Goal: Navigation & Orientation: Find specific page/section

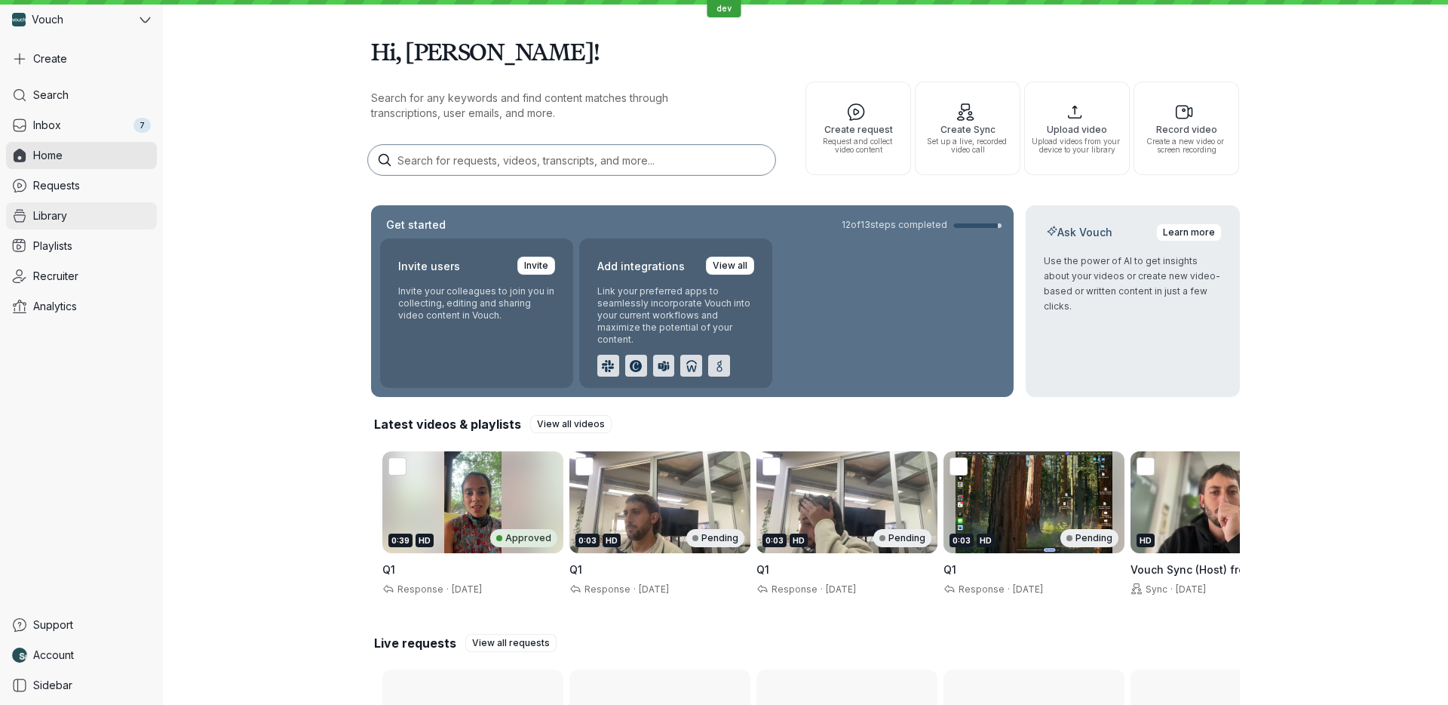
click at [83, 217] on link "Library" at bounding box center [81, 215] width 151 height 27
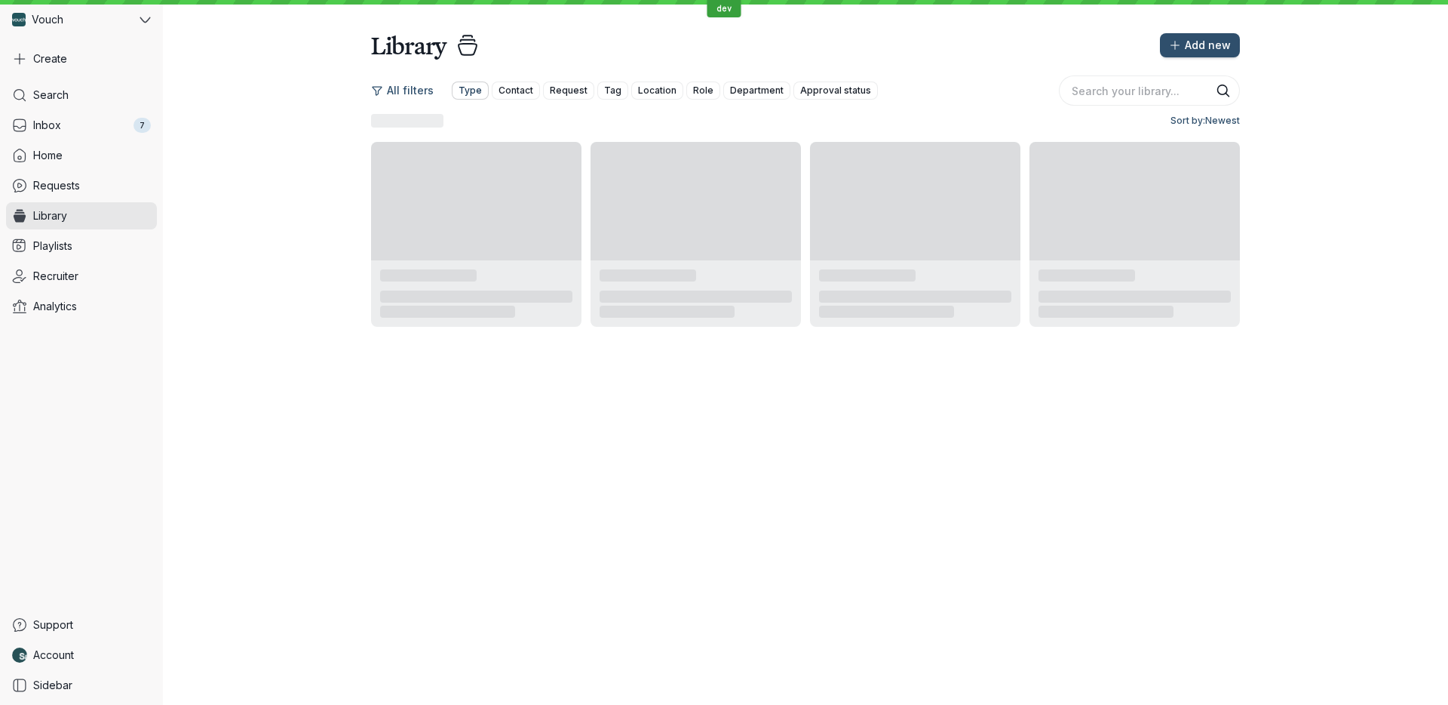
click at [464, 90] on span "Type" at bounding box center [470, 90] width 23 height 15
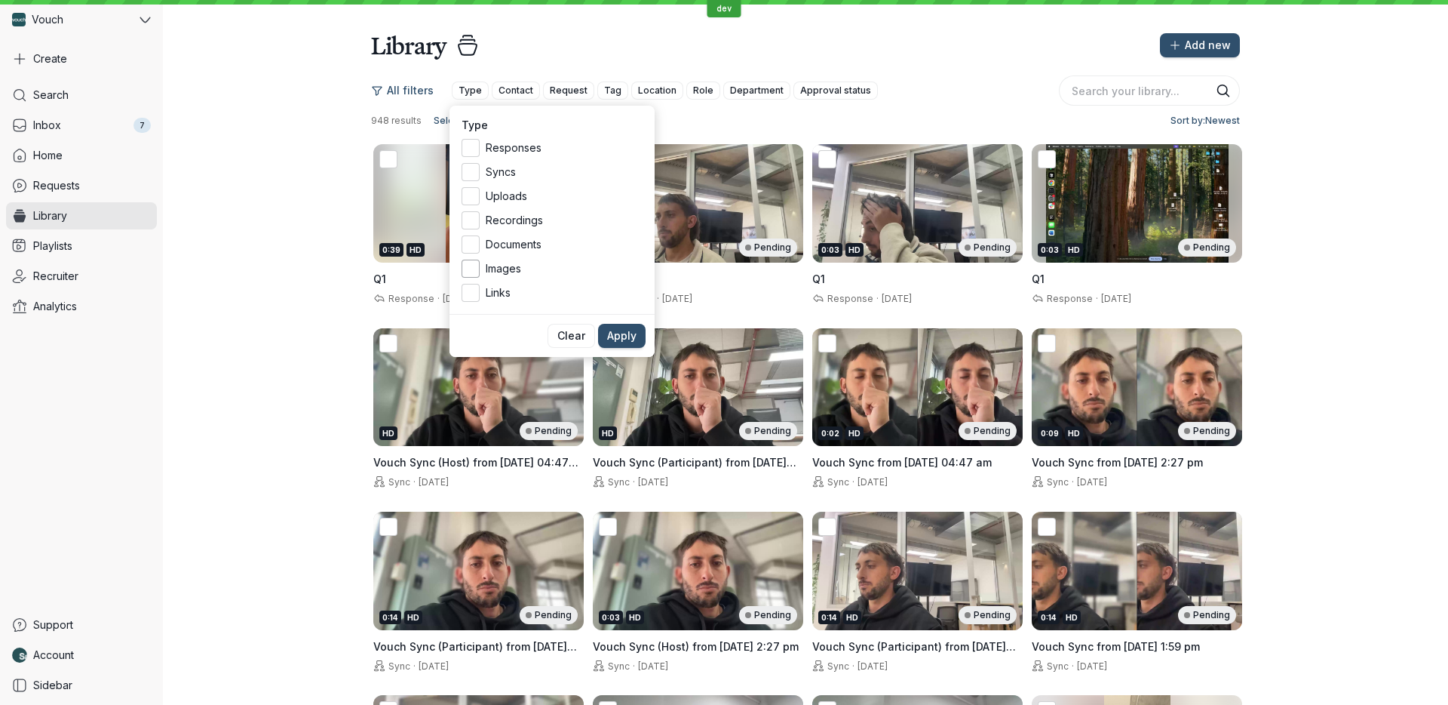
click at [494, 273] on span "Images" at bounding box center [564, 268] width 157 height 15
click at [0, 0] on input "Images" at bounding box center [0, 0] width 0 height 0
click at [620, 324] on button "Apply" at bounding box center [622, 336] width 48 height 24
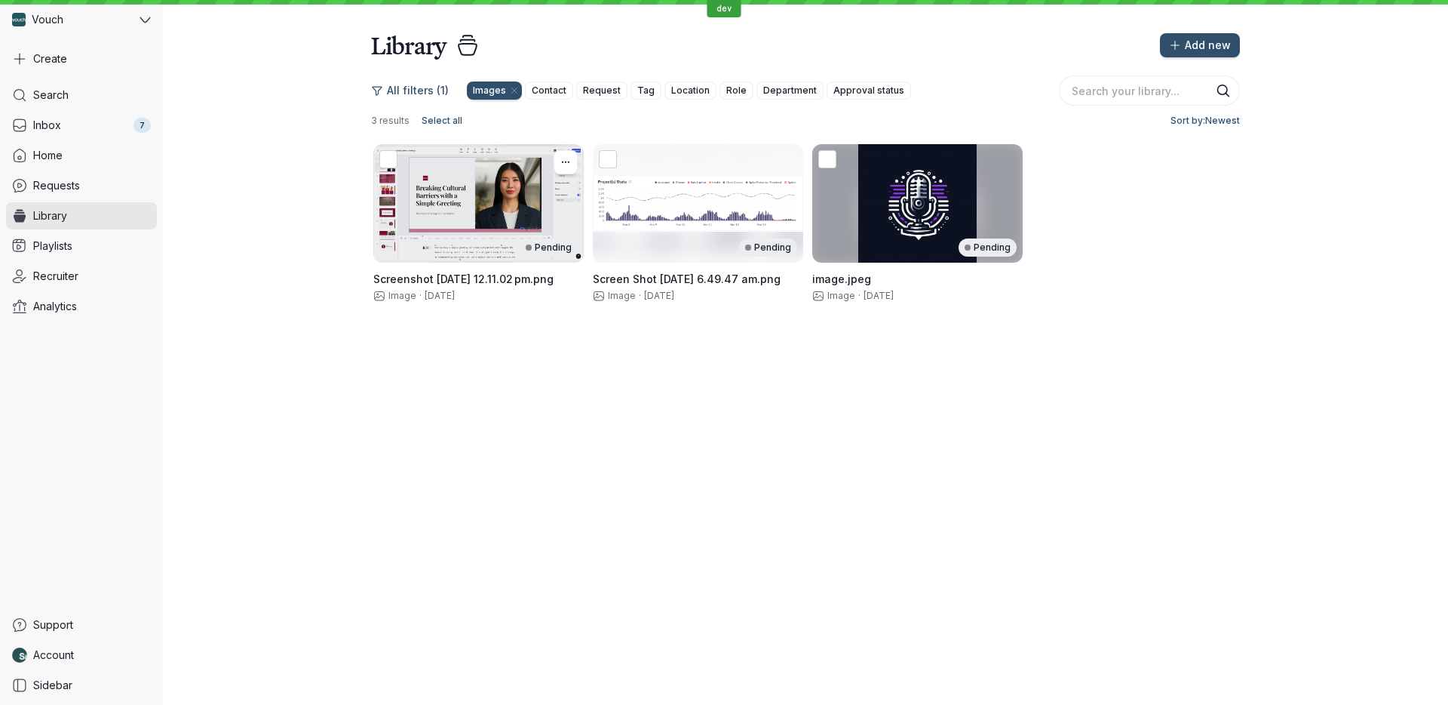
click at [474, 228] on div "Pending" at bounding box center [478, 203] width 210 height 118
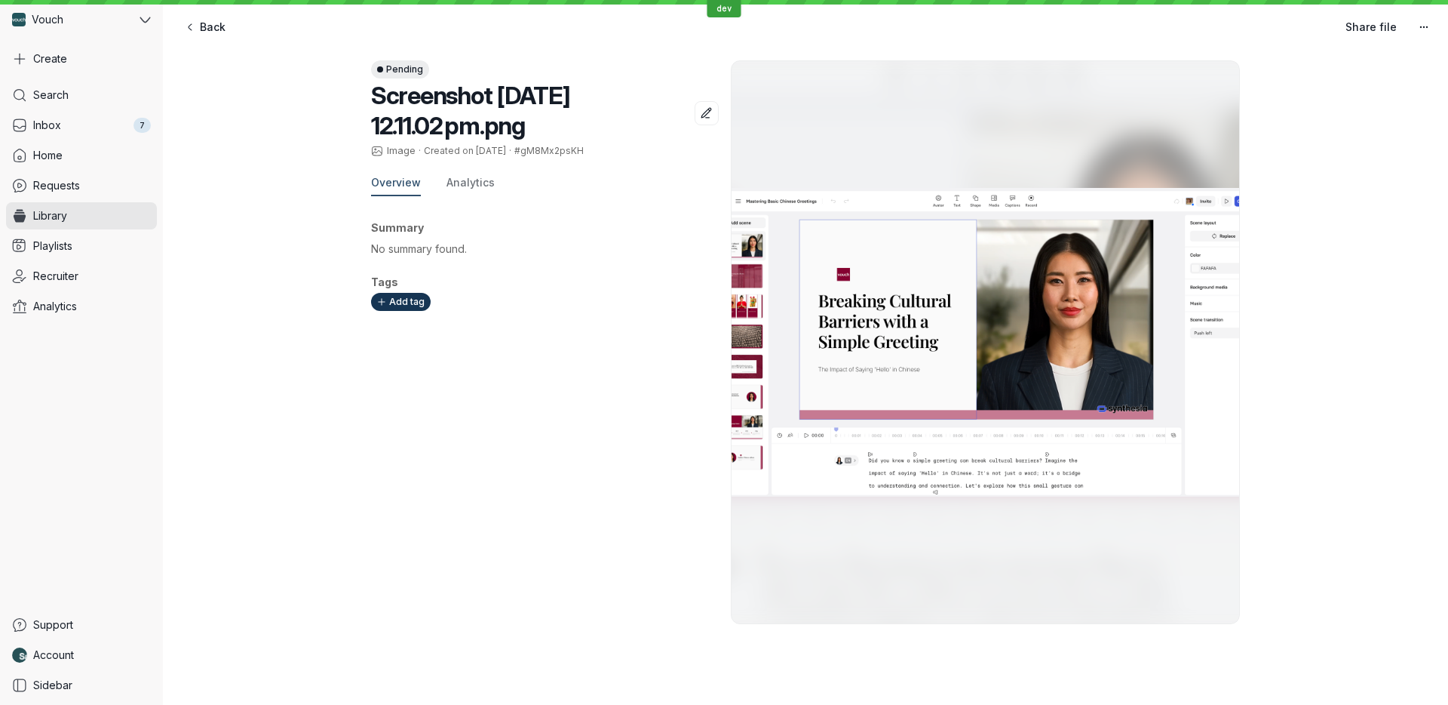
click at [546, 152] on span "#gM8Mx2psKH" at bounding box center [548, 150] width 69 height 11
copy span "gM8Mx2psKH"
click at [100, 649] on link "Account" at bounding box center [81, 654] width 151 height 27
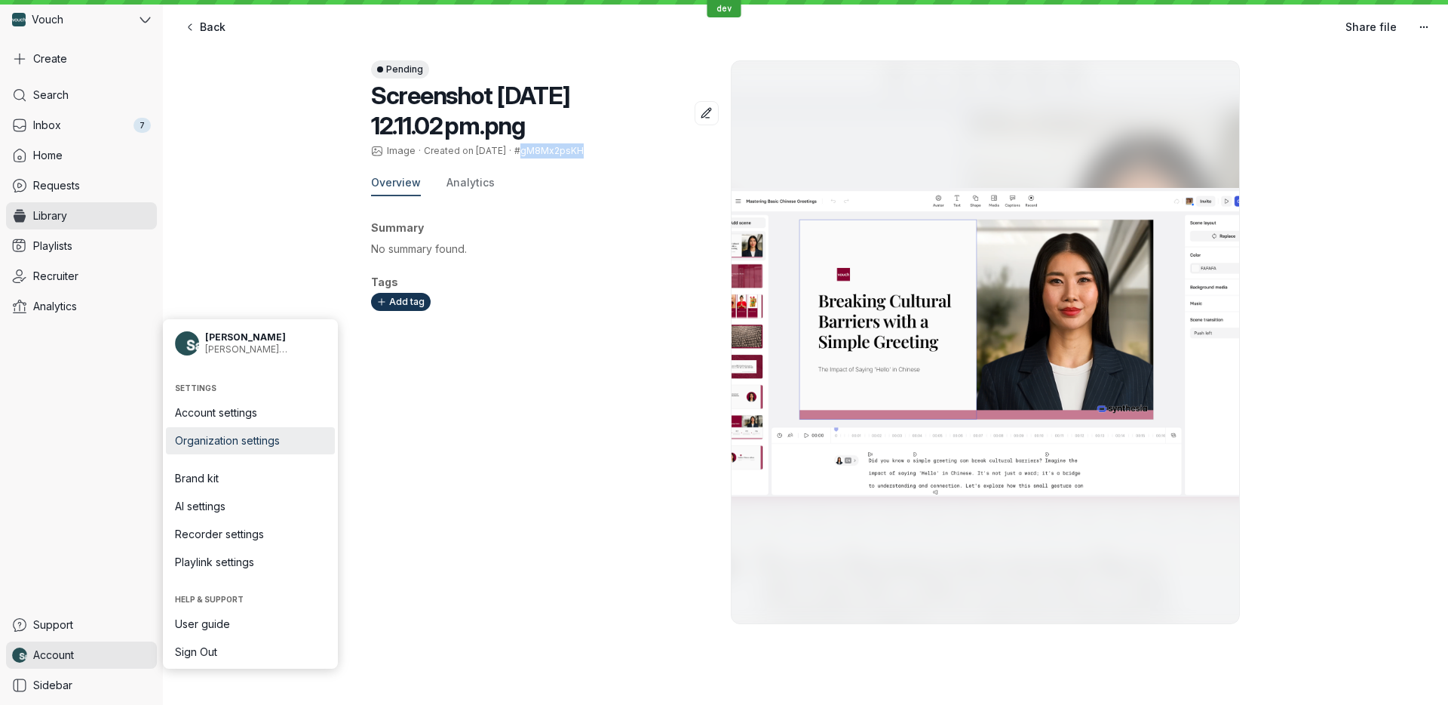
click at [296, 437] on span "Organization settings" at bounding box center [250, 440] width 151 height 15
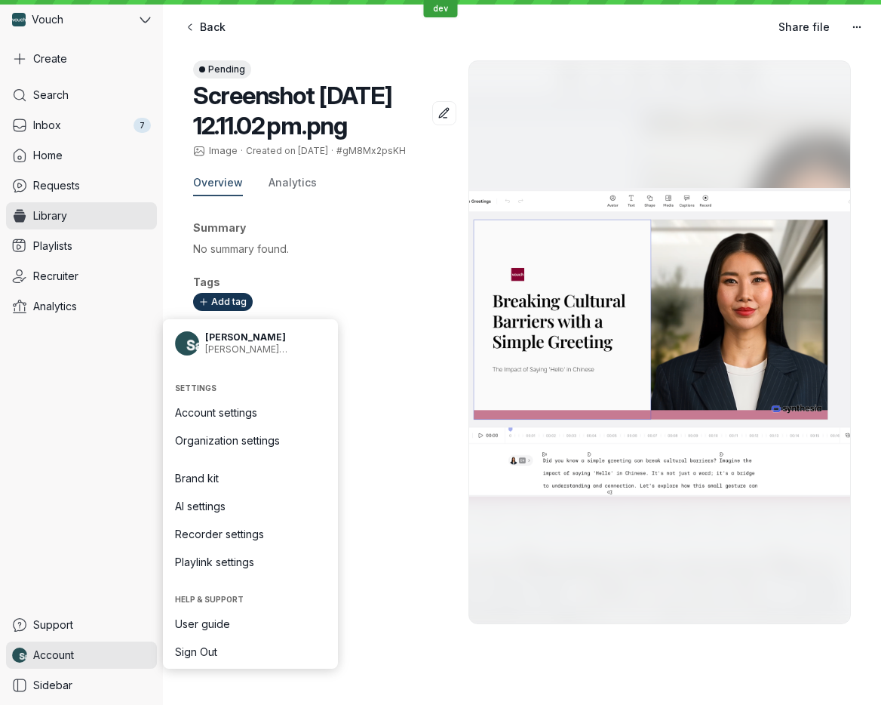
click at [389, 418] on div "Summary No summary found. Tags Add tag" at bounding box center [324, 416] width 263 height 416
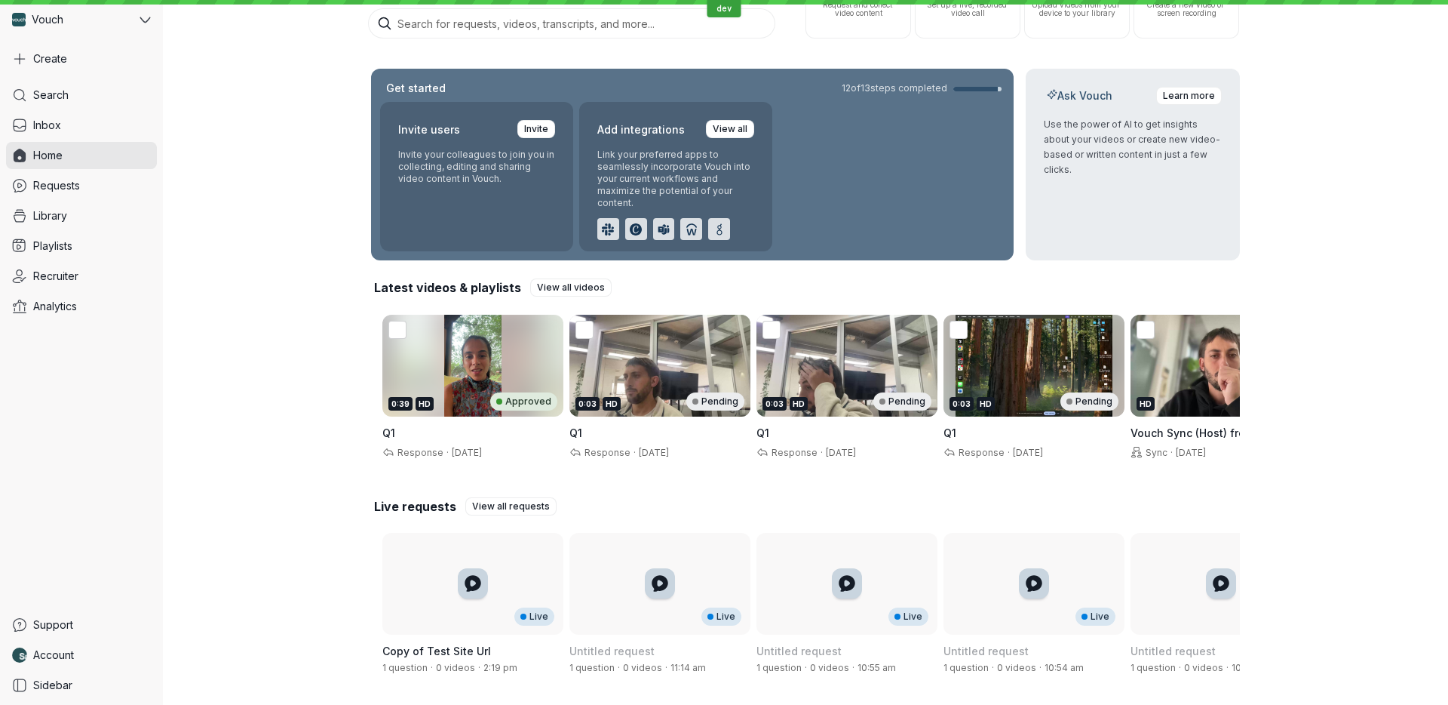
scroll to position [144, 0]
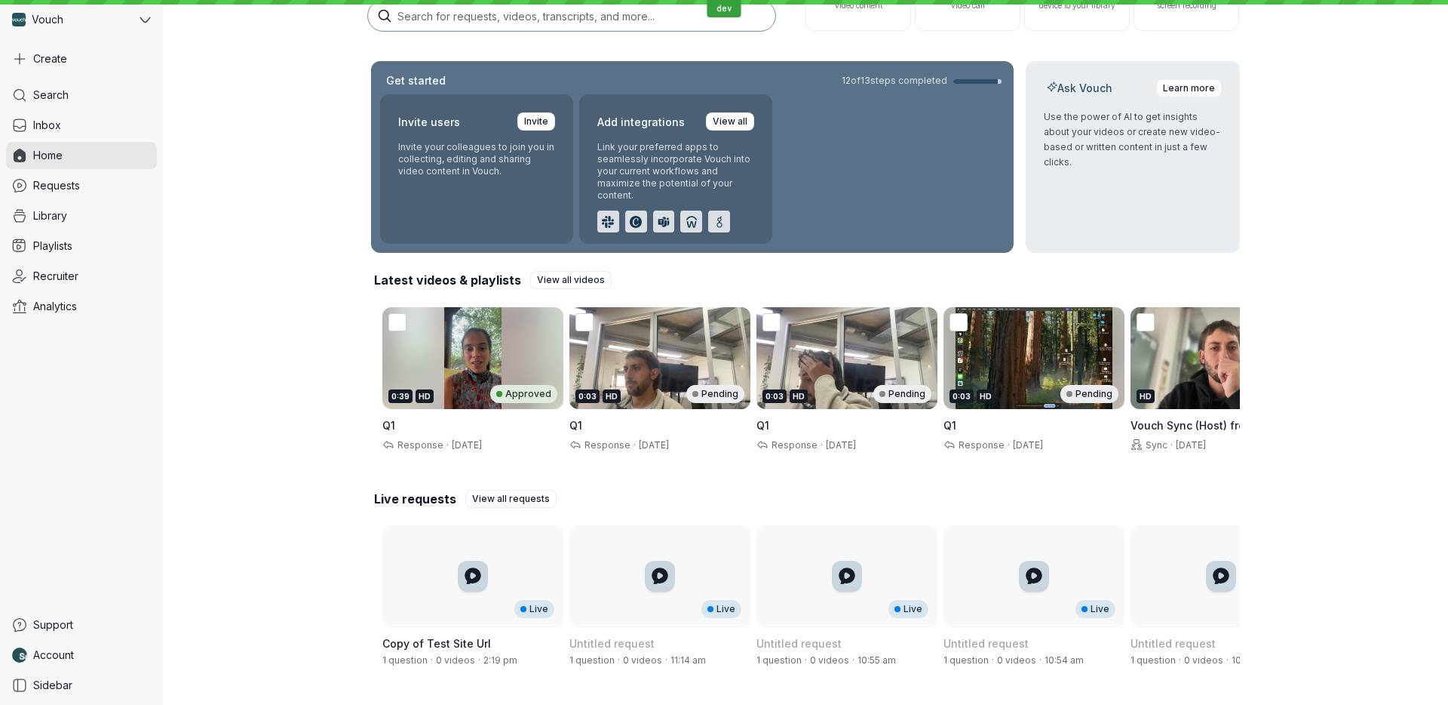
click at [463, 338] on div "0:39 HD Approved" at bounding box center [472, 358] width 181 height 102
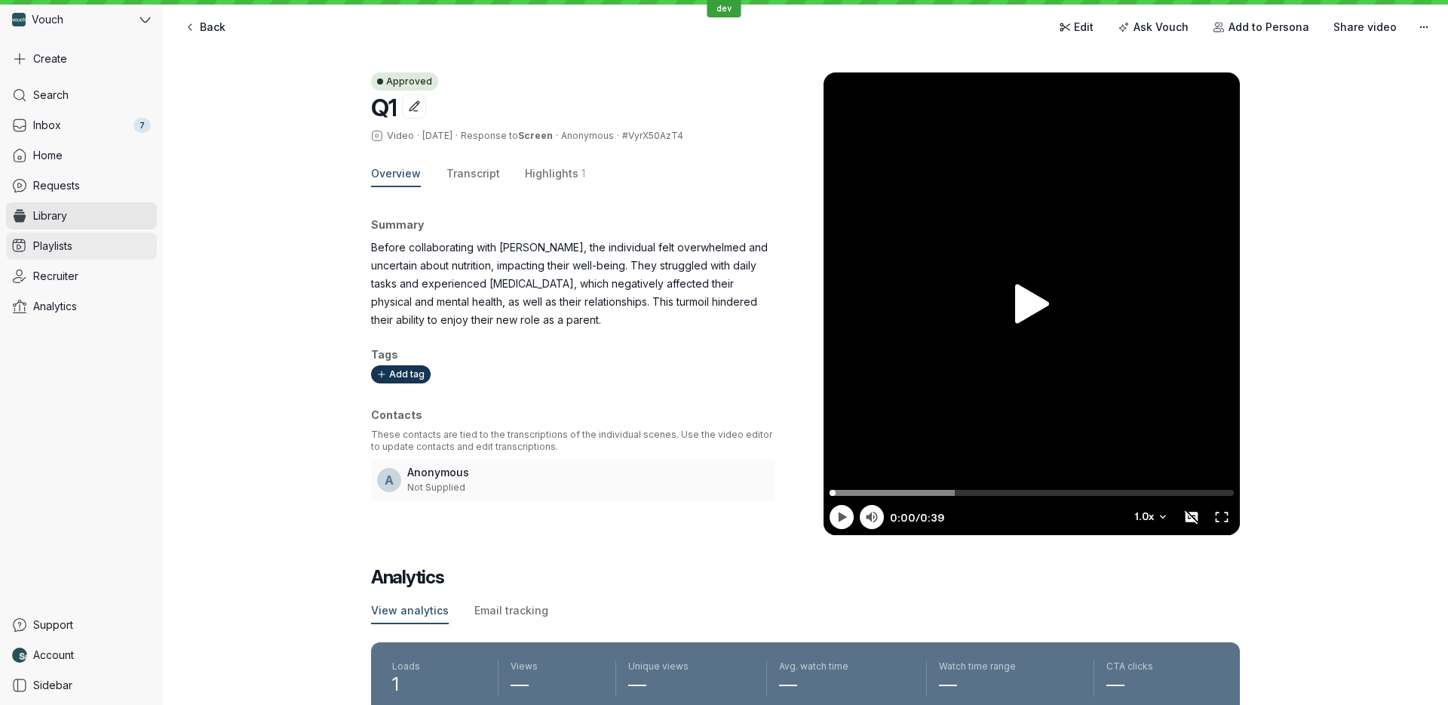
click at [99, 253] on link "Playlists" at bounding box center [81, 245] width 151 height 27
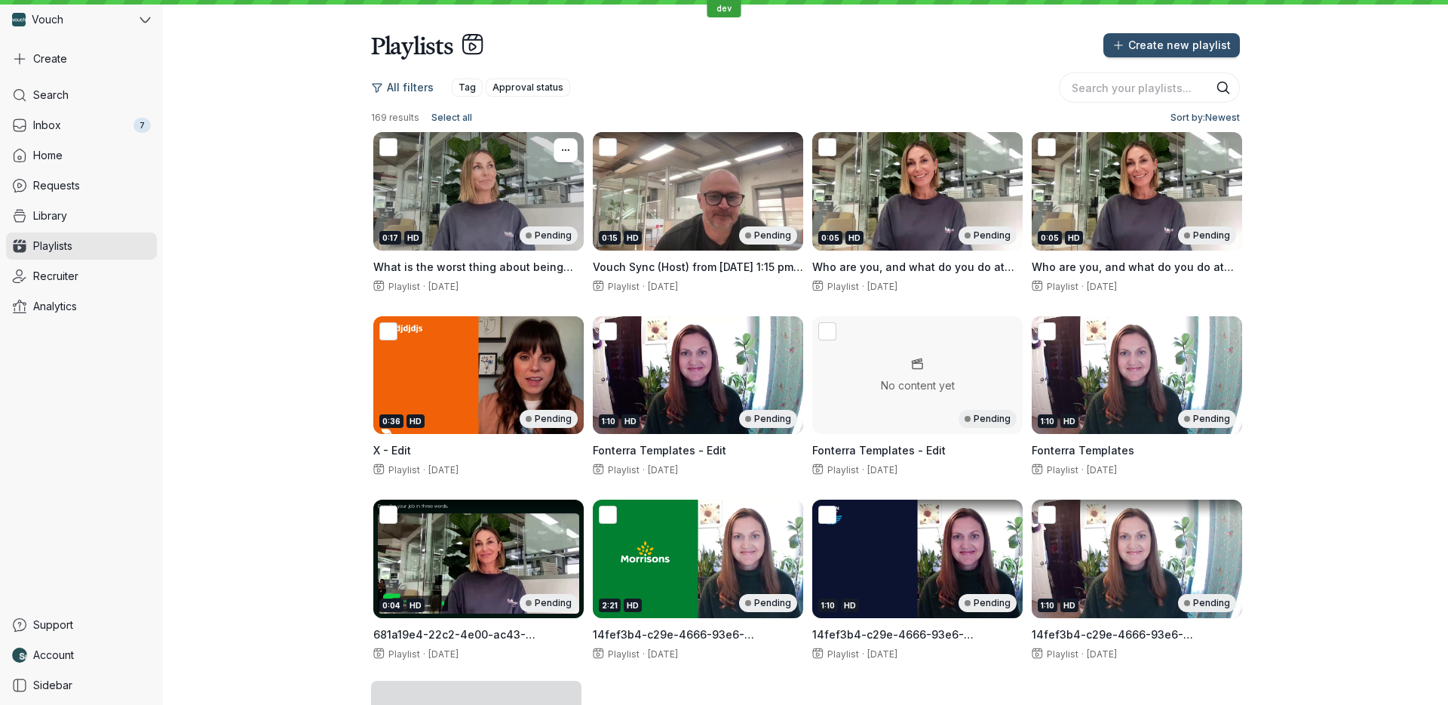
click at [486, 191] on div "0:17 HD Pending" at bounding box center [478, 191] width 210 height 118
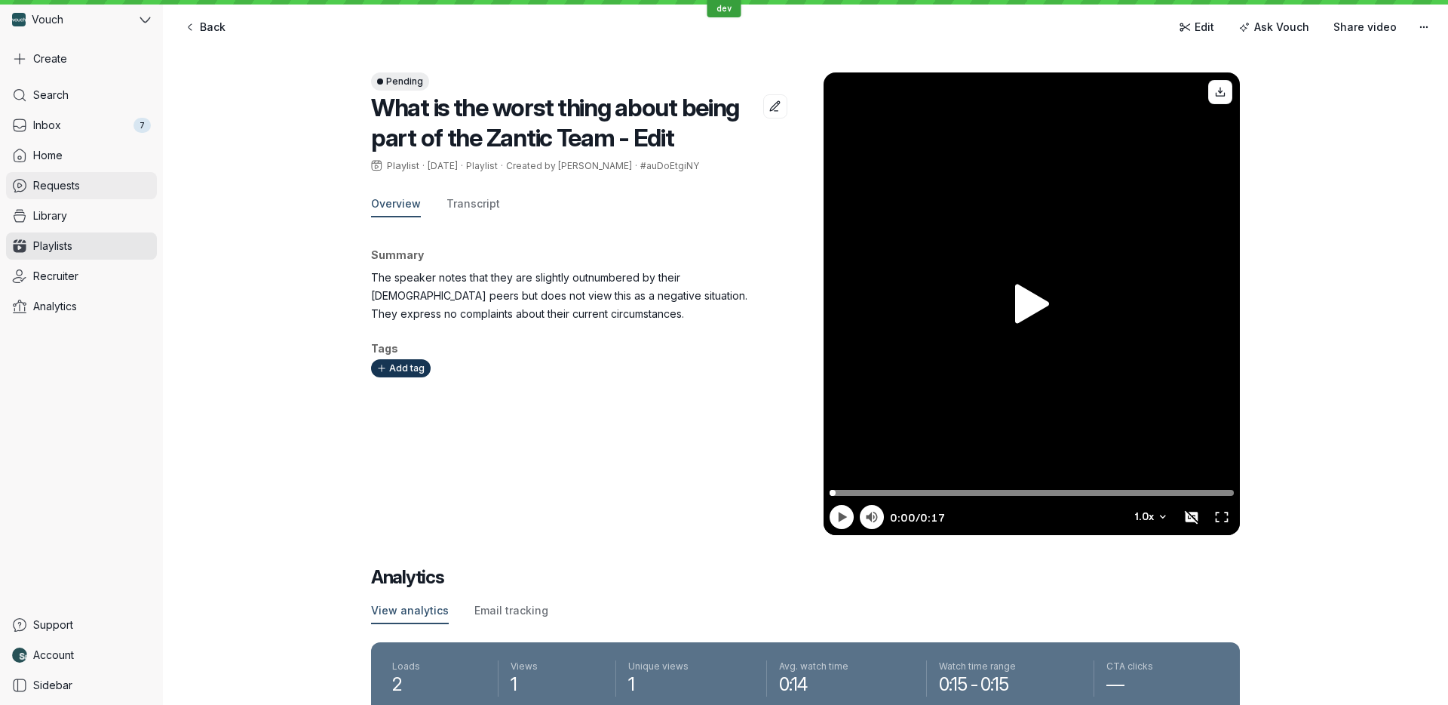
click at [91, 187] on link "Requests" at bounding box center [81, 185] width 151 height 27
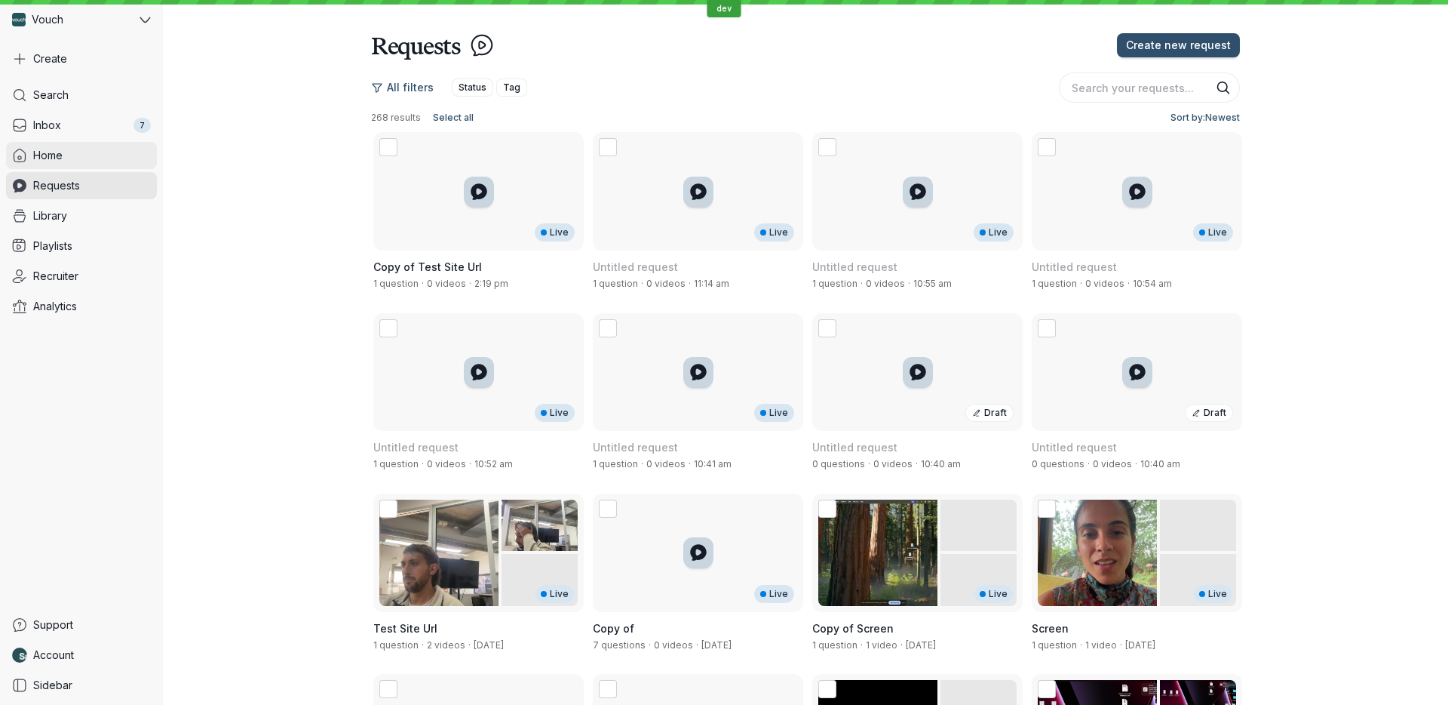
click at [118, 161] on link "Home" at bounding box center [81, 155] width 151 height 27
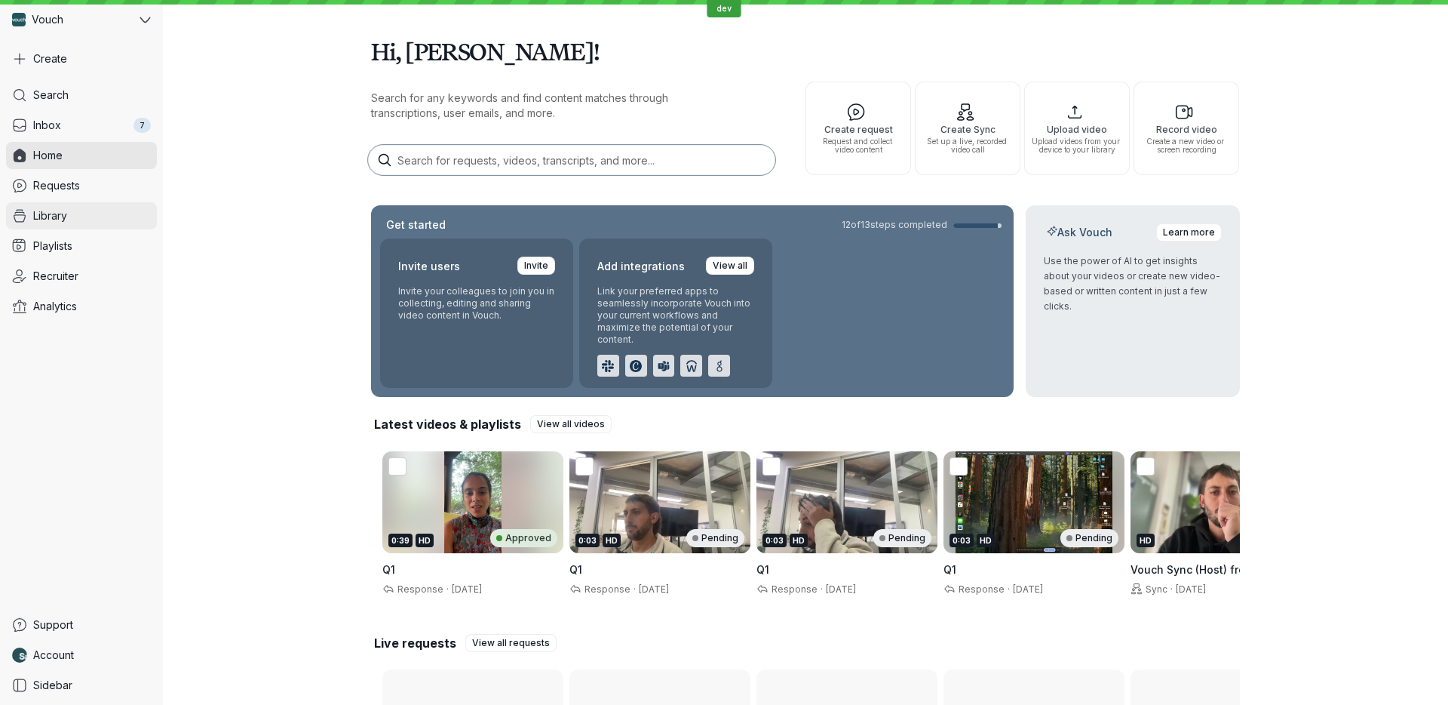
click at [115, 222] on link "Library" at bounding box center [81, 215] width 151 height 27
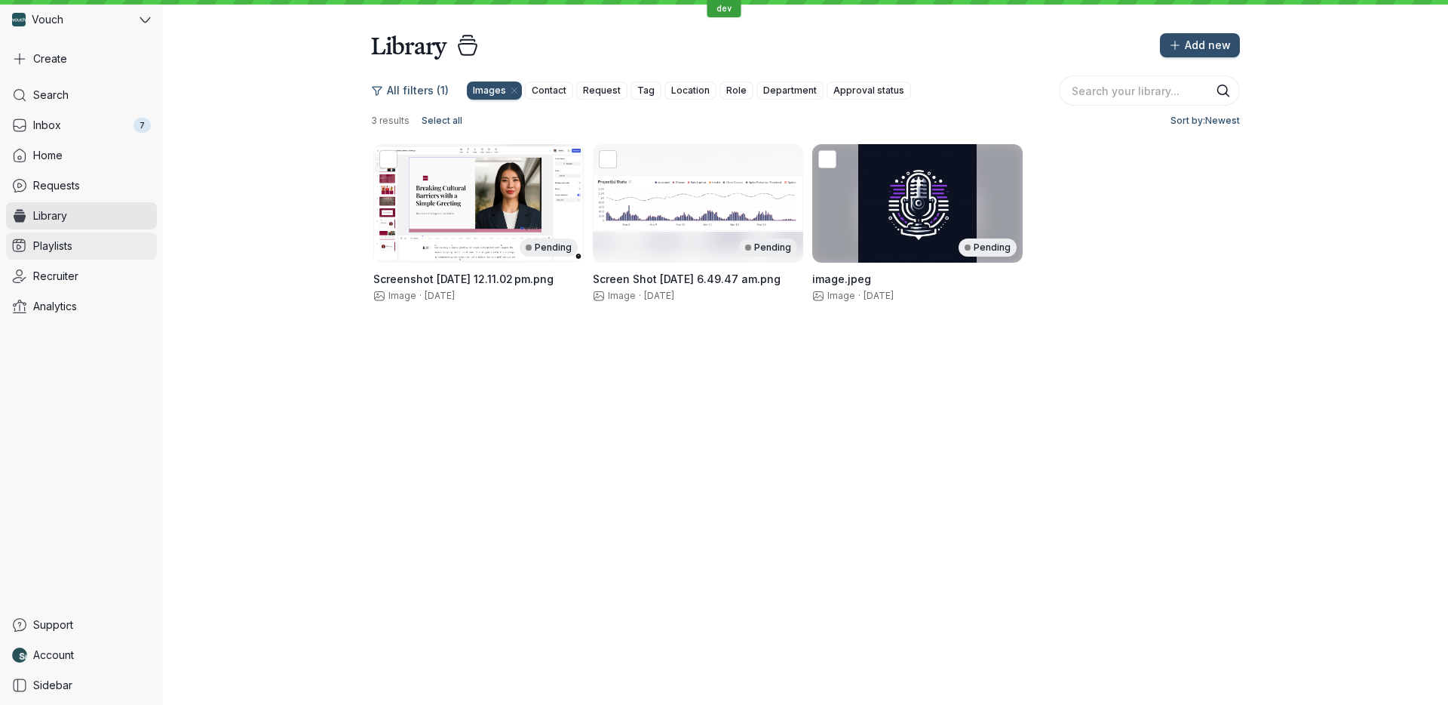
click at [118, 247] on link "Playlists" at bounding box center [81, 245] width 151 height 27
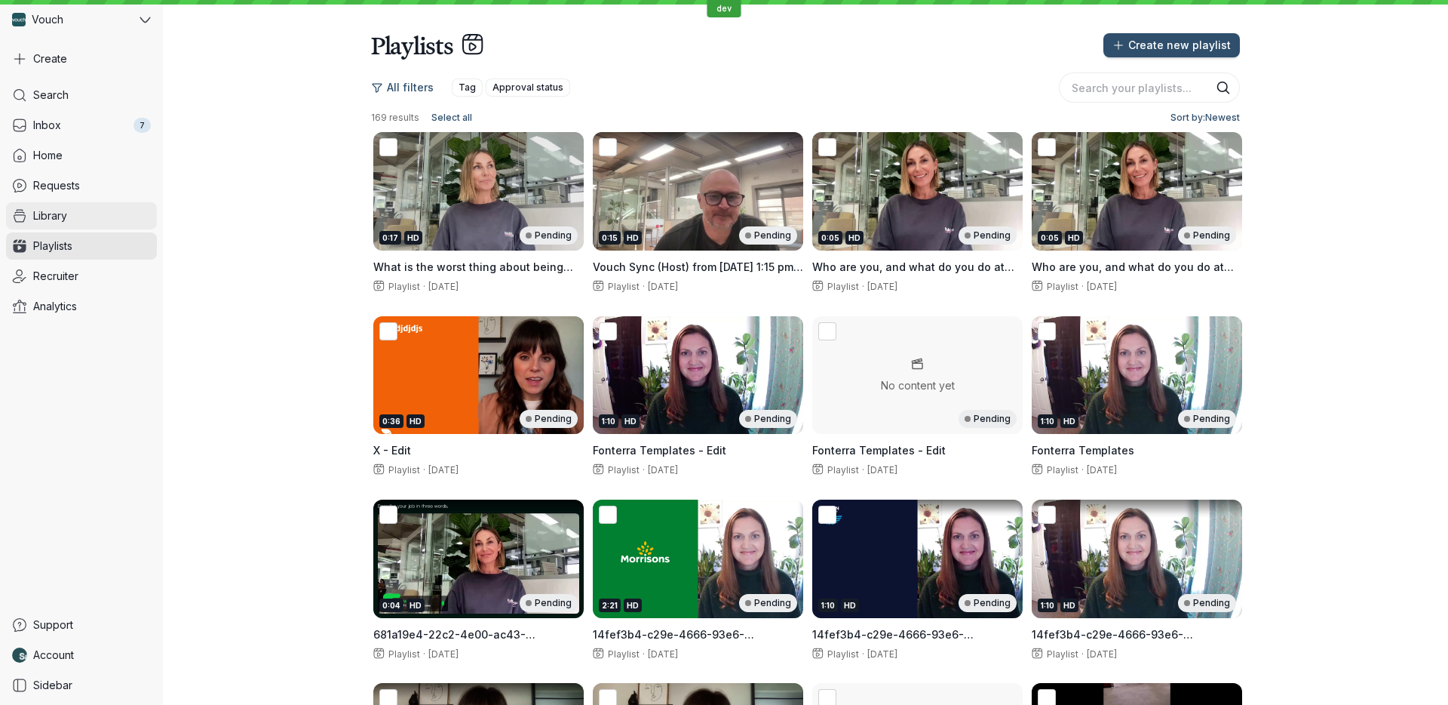
click at [111, 221] on link "Library" at bounding box center [81, 215] width 151 height 27
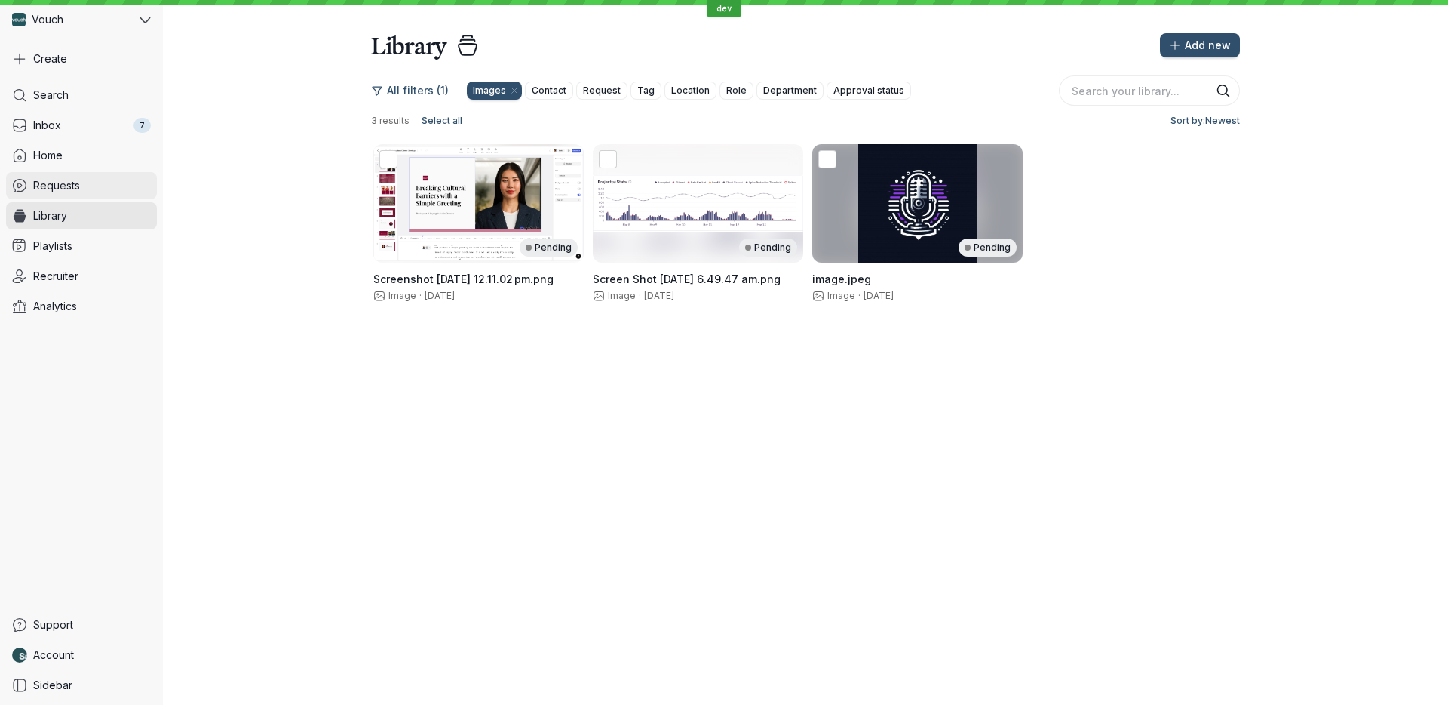
click at [109, 191] on link "Requests" at bounding box center [81, 185] width 151 height 27
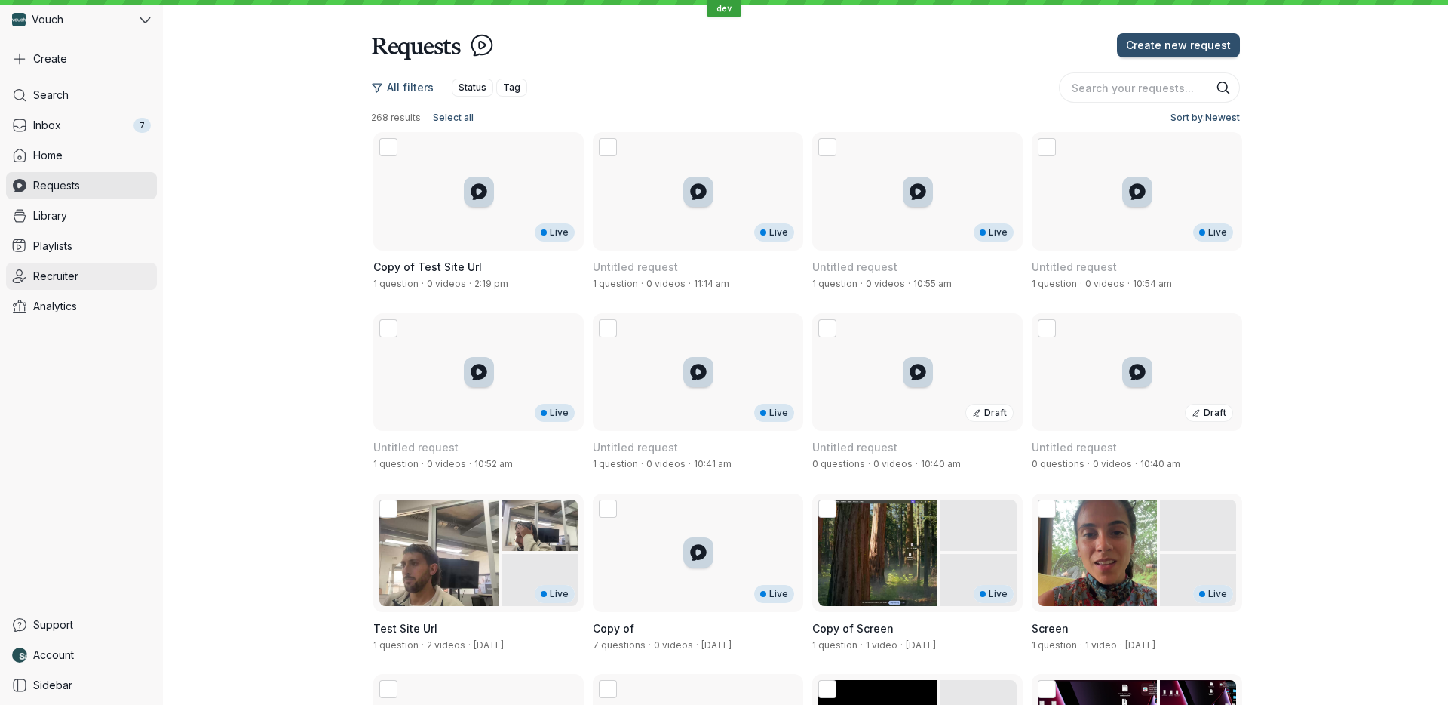
click at [110, 269] on link "Recruiter" at bounding box center [81, 275] width 151 height 27
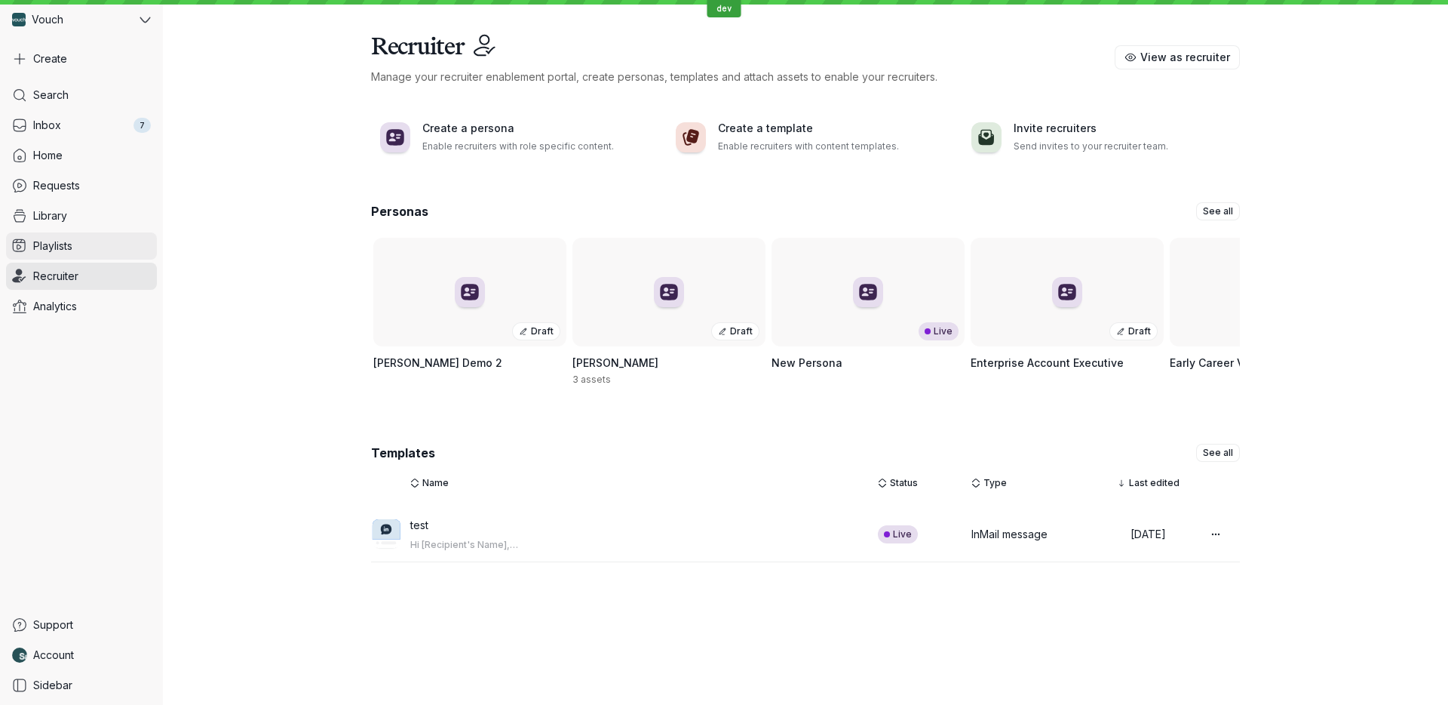
click at [106, 247] on link "Playlists" at bounding box center [81, 245] width 151 height 27
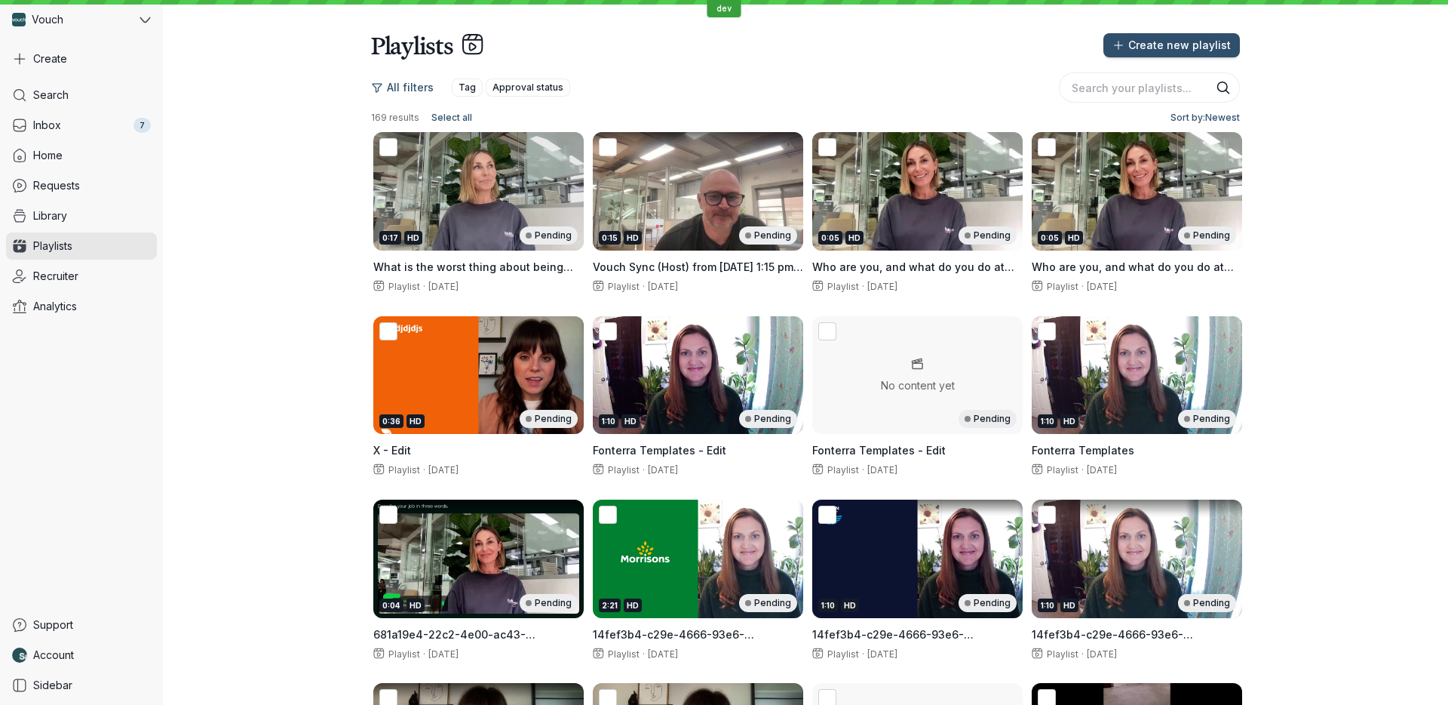
click at [106, 219] on link "Library" at bounding box center [81, 215] width 151 height 27
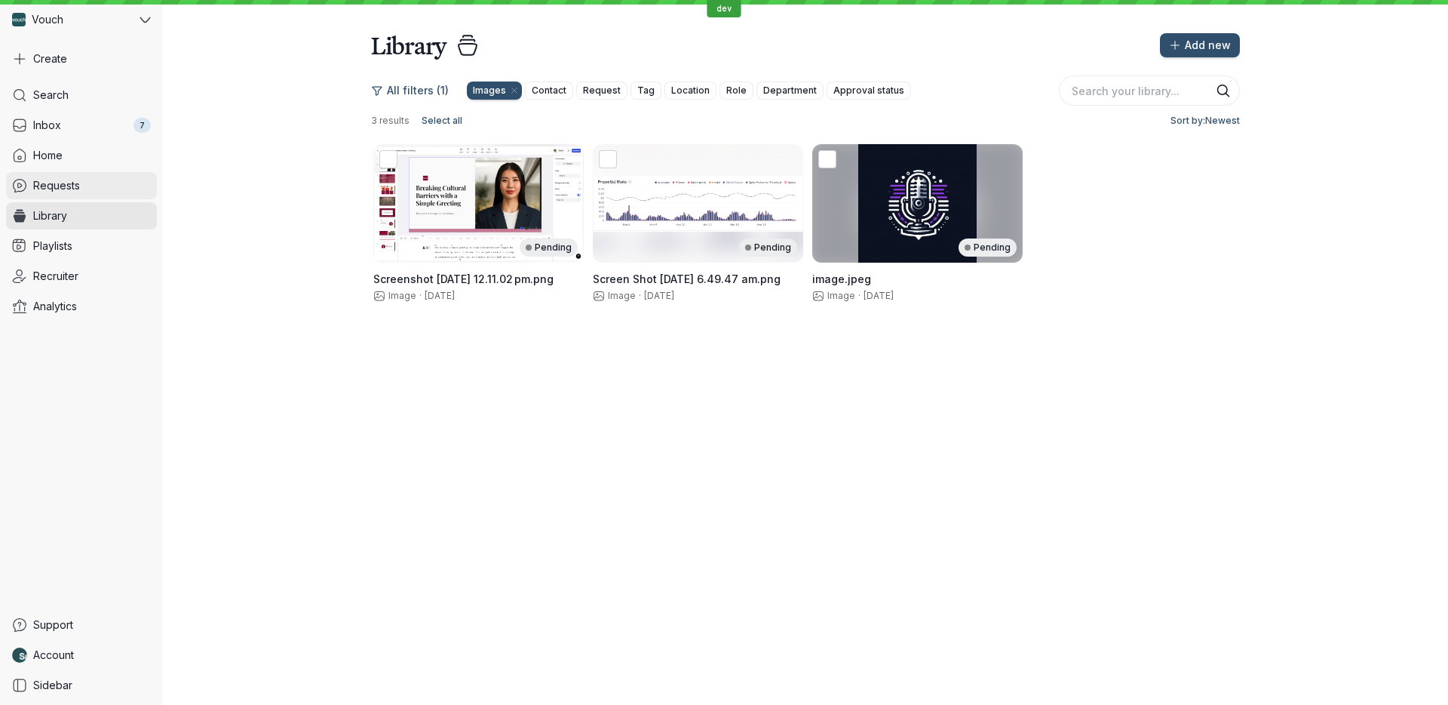
click at [105, 183] on link "Requests" at bounding box center [81, 185] width 151 height 27
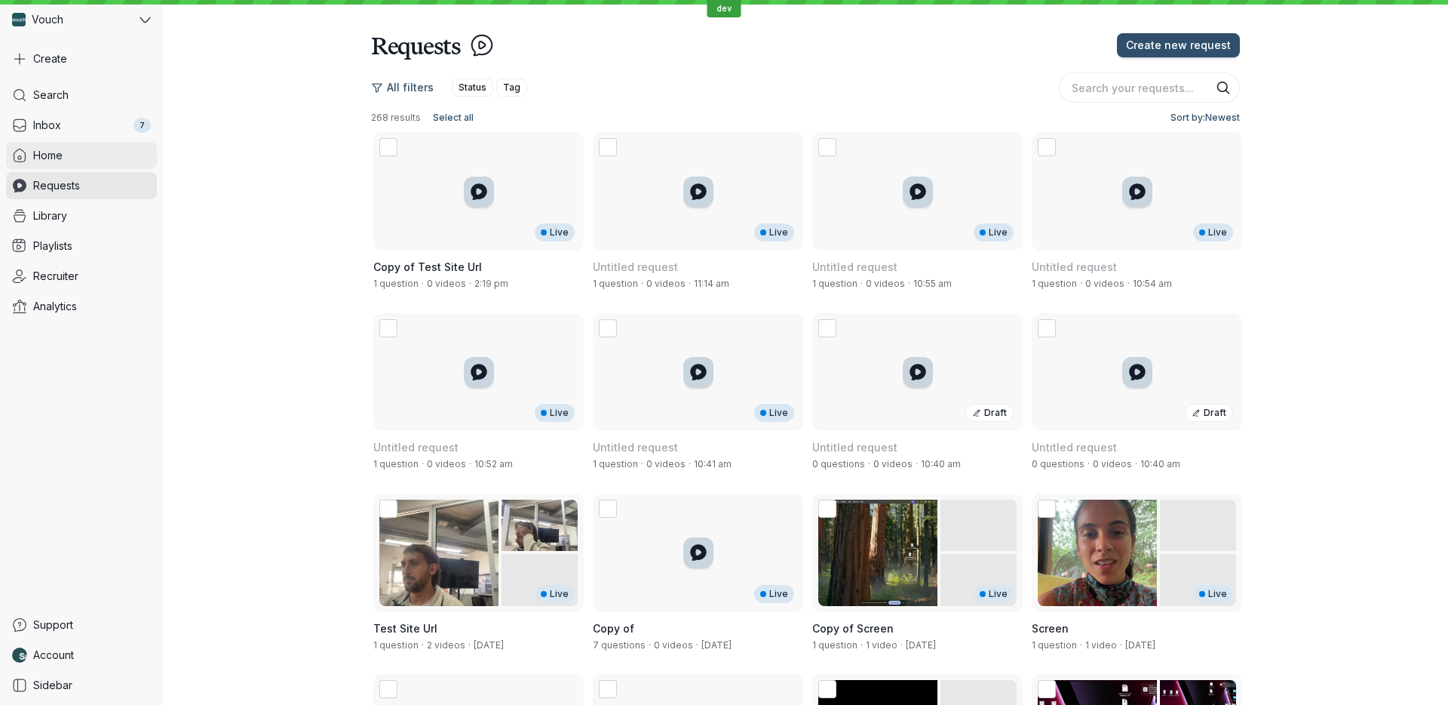
click at [100, 166] on link "Home" at bounding box center [81, 155] width 151 height 27
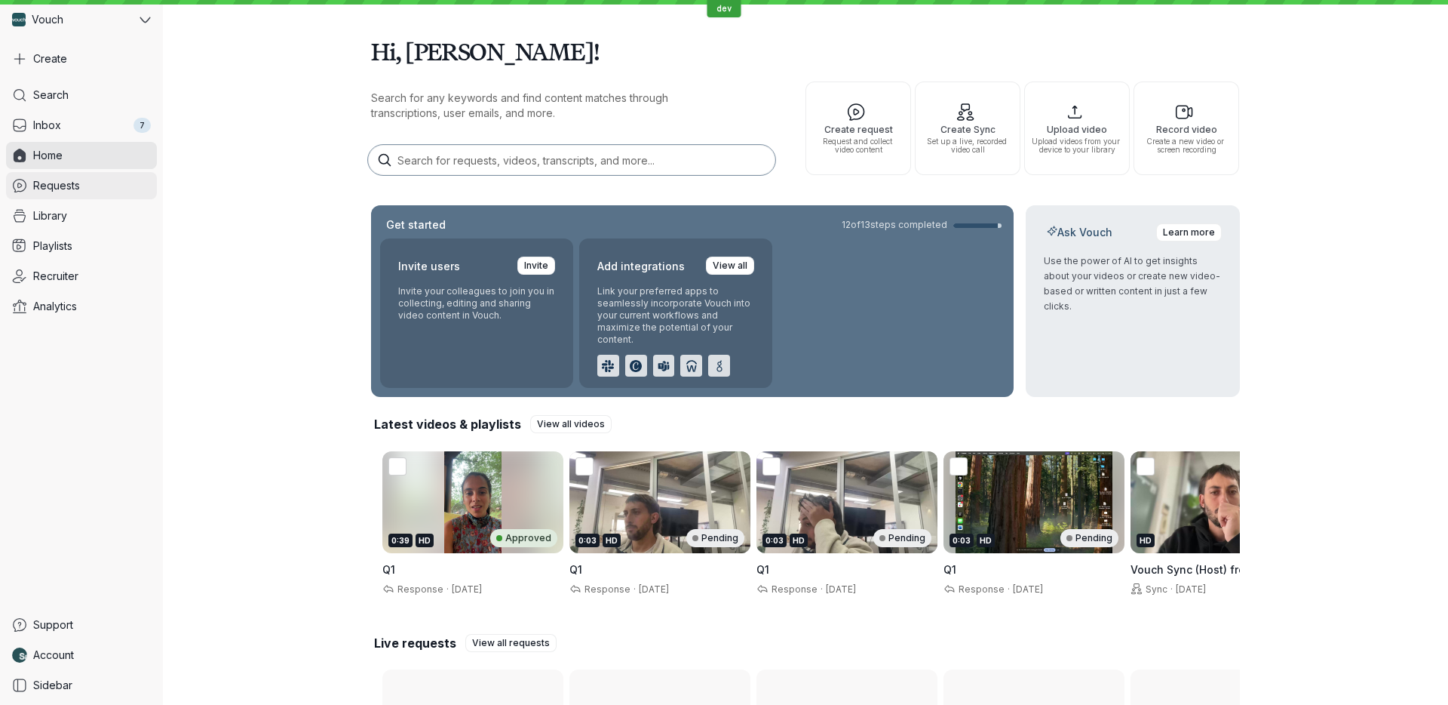
click at [100, 186] on link "Requests" at bounding box center [81, 185] width 151 height 27
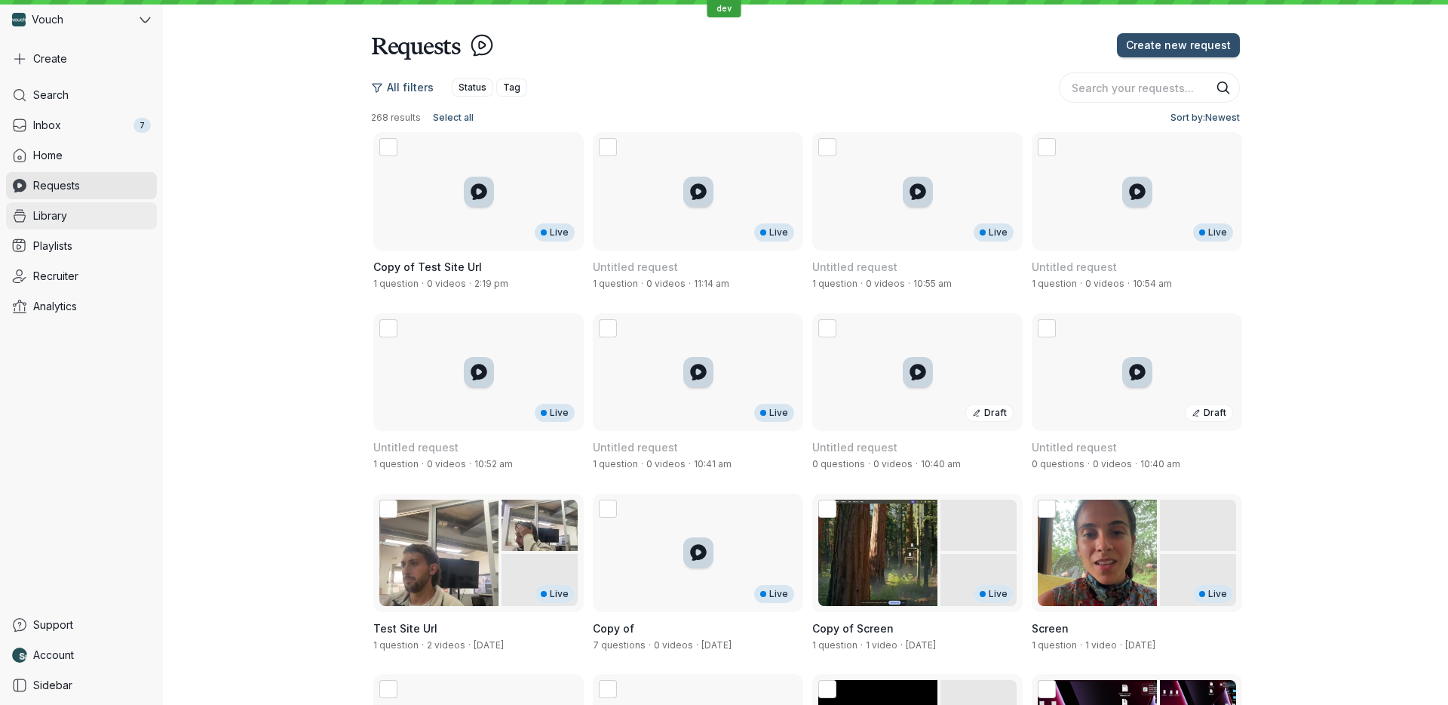
click at [102, 220] on link "Library" at bounding box center [81, 215] width 151 height 27
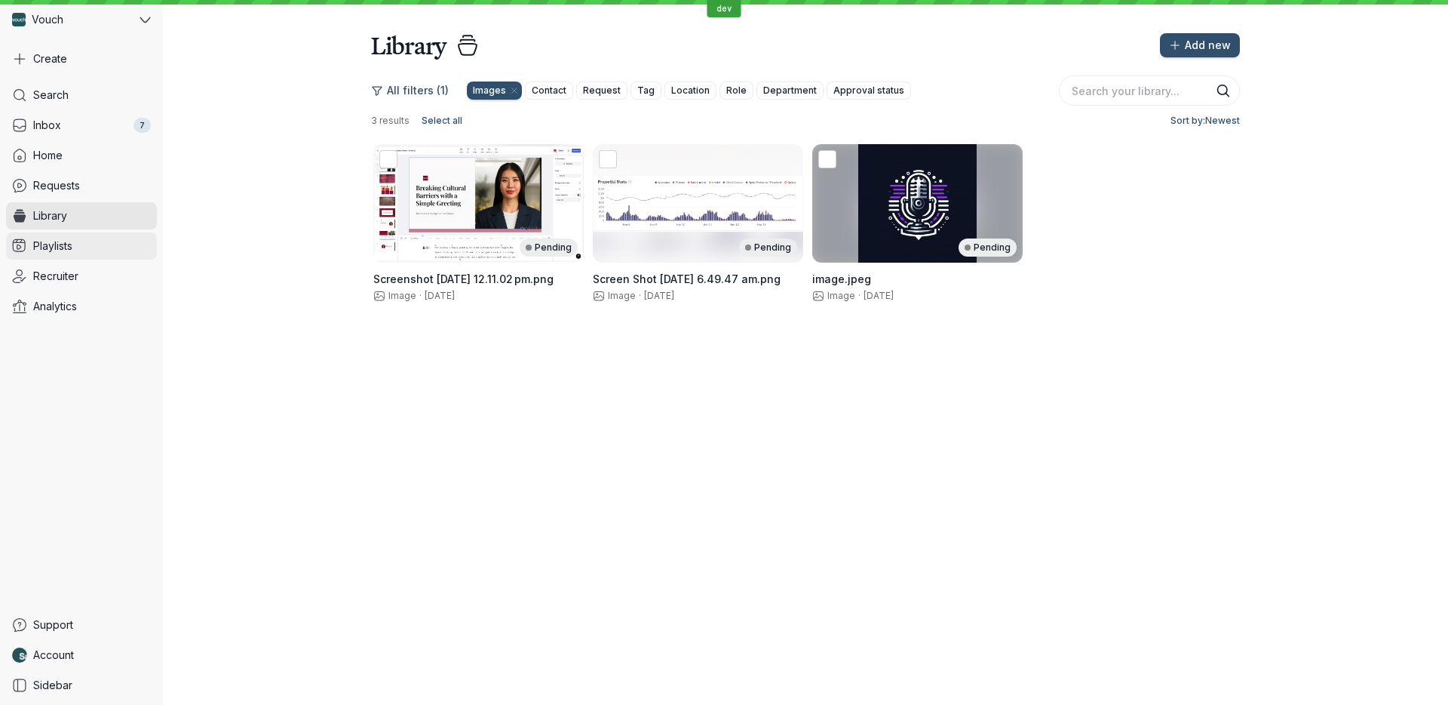
click at [108, 250] on link "Playlists" at bounding box center [81, 245] width 151 height 27
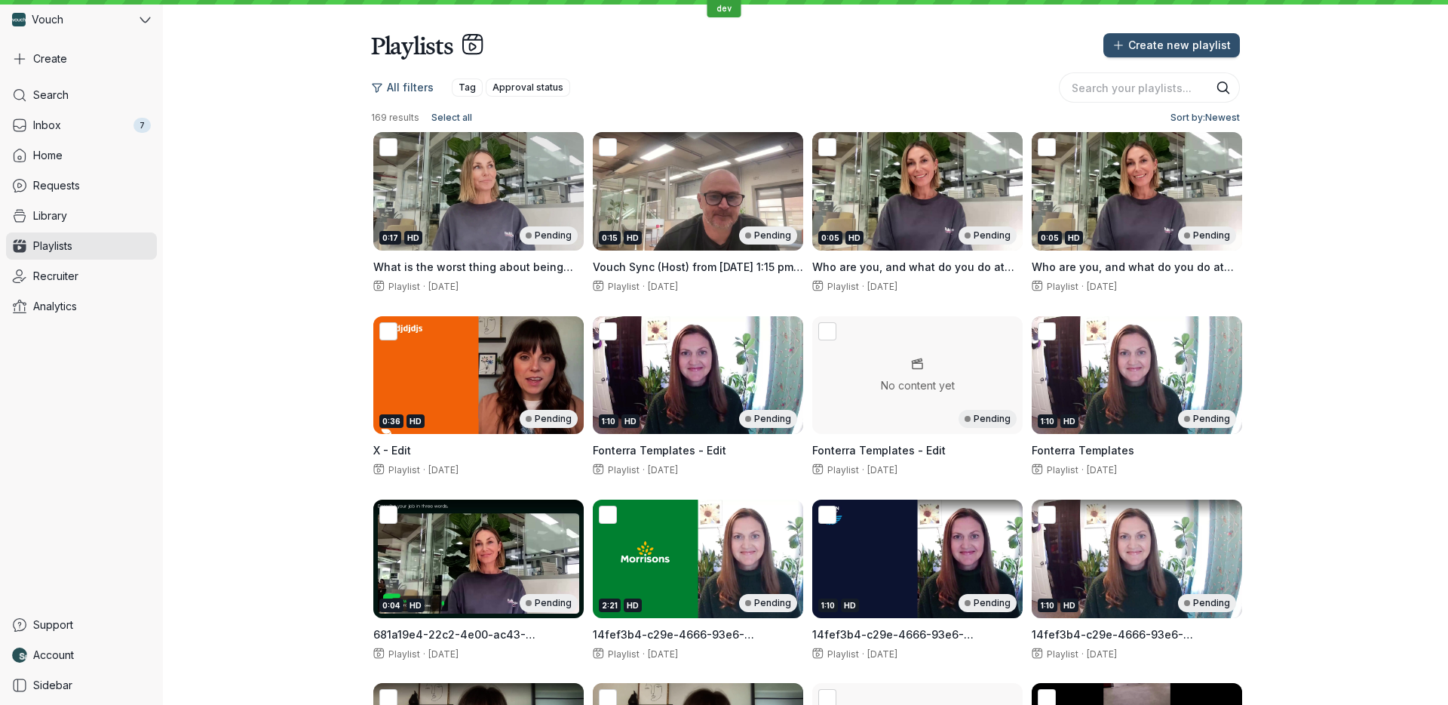
click at [114, 273] on link "Recruiter" at bounding box center [81, 275] width 151 height 27
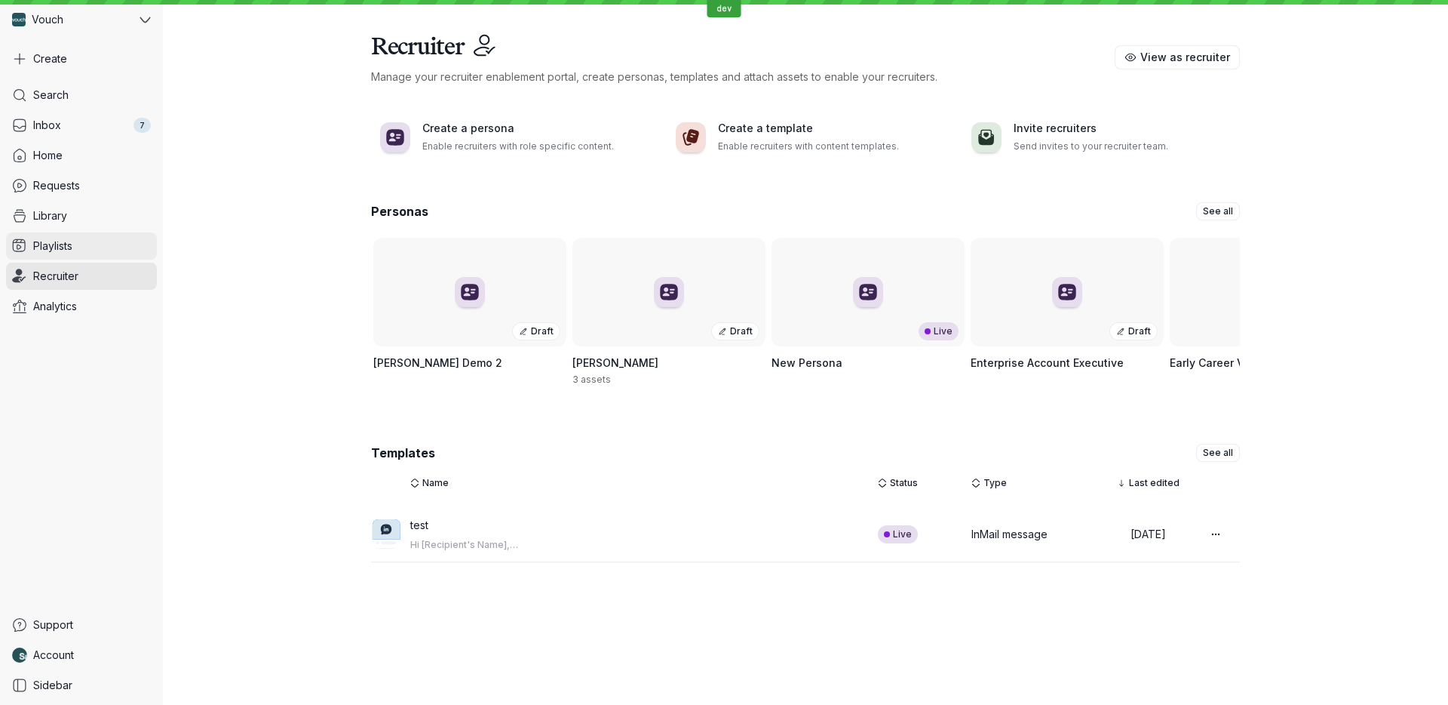
click at [112, 249] on link "Playlists" at bounding box center [81, 245] width 151 height 27
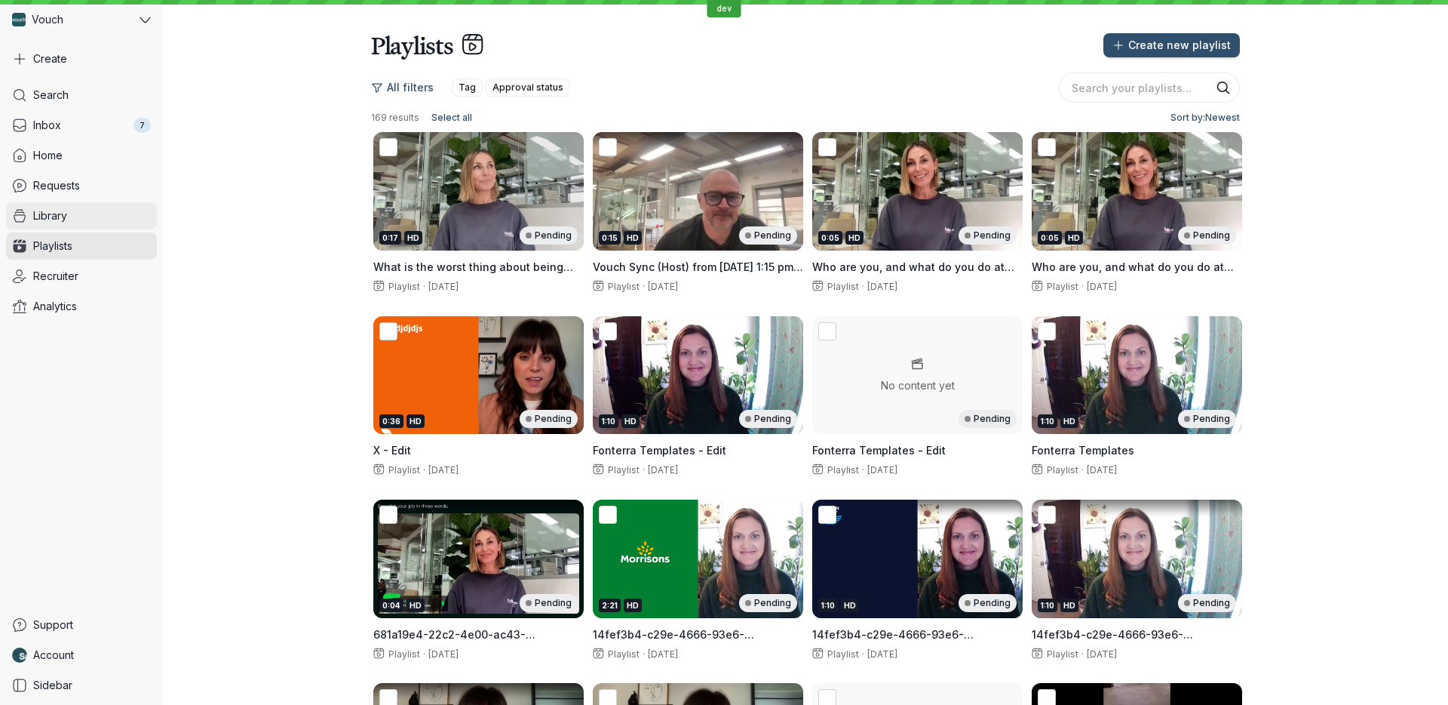
click at [109, 223] on link "Library" at bounding box center [81, 215] width 151 height 27
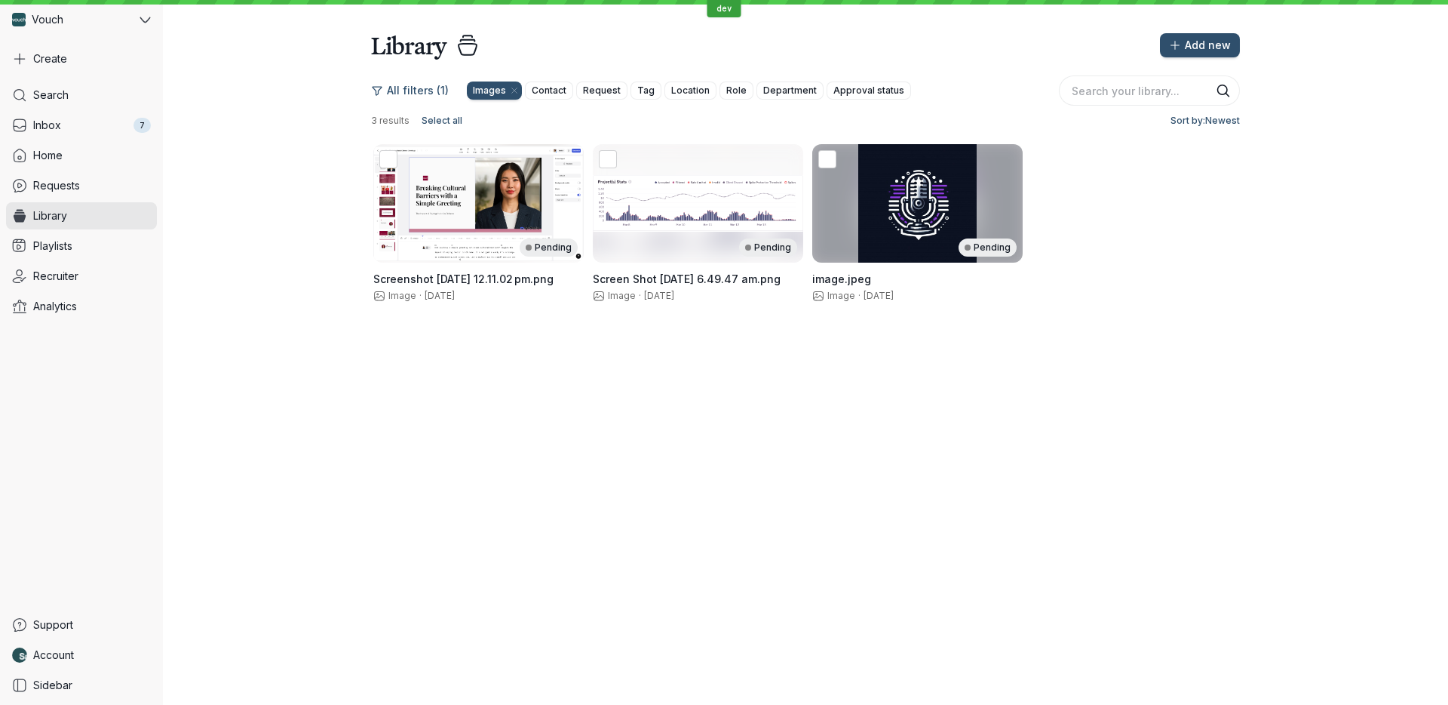
click at [109, 198] on link "Requests" at bounding box center [81, 185] width 151 height 27
